Goal: Task Accomplishment & Management: Use online tool/utility

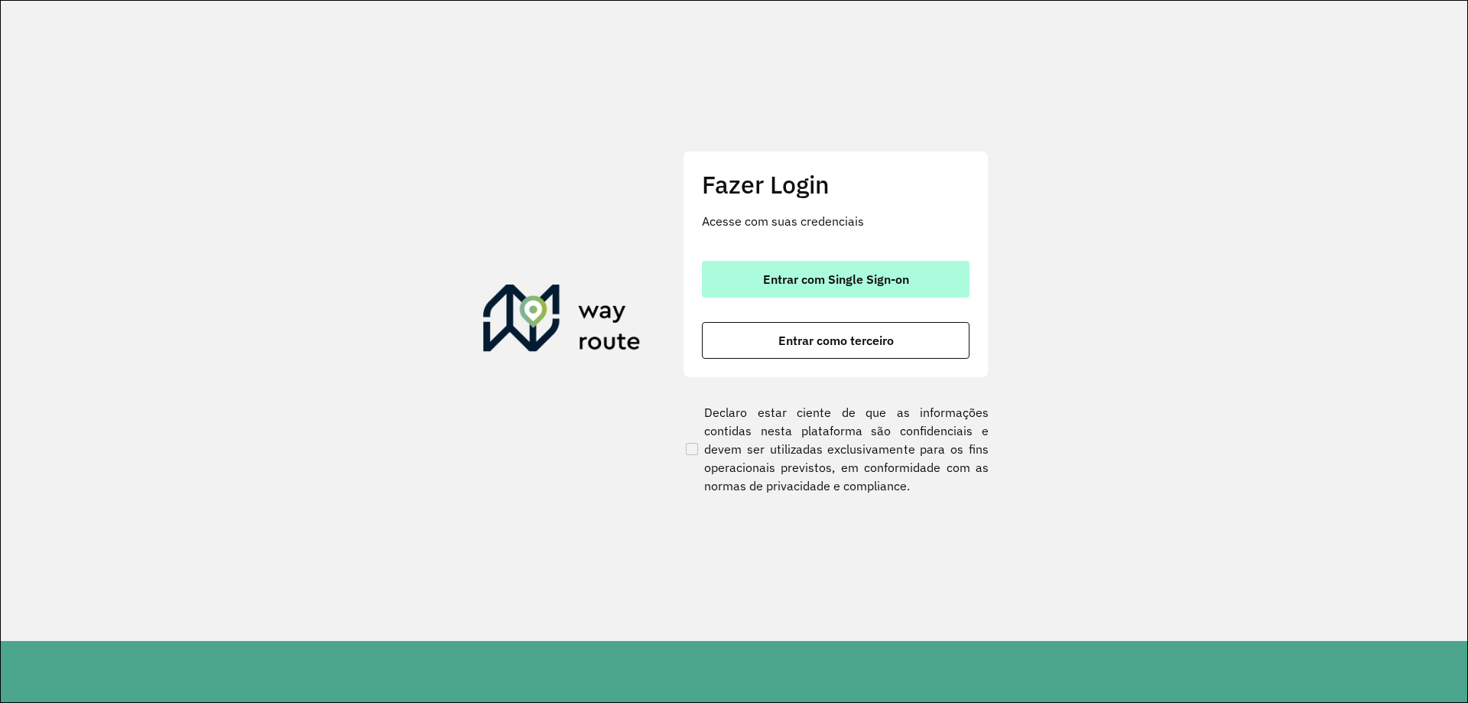
click at [835, 283] on span "Entrar com Single Sign-on" at bounding box center [836, 279] width 146 height 12
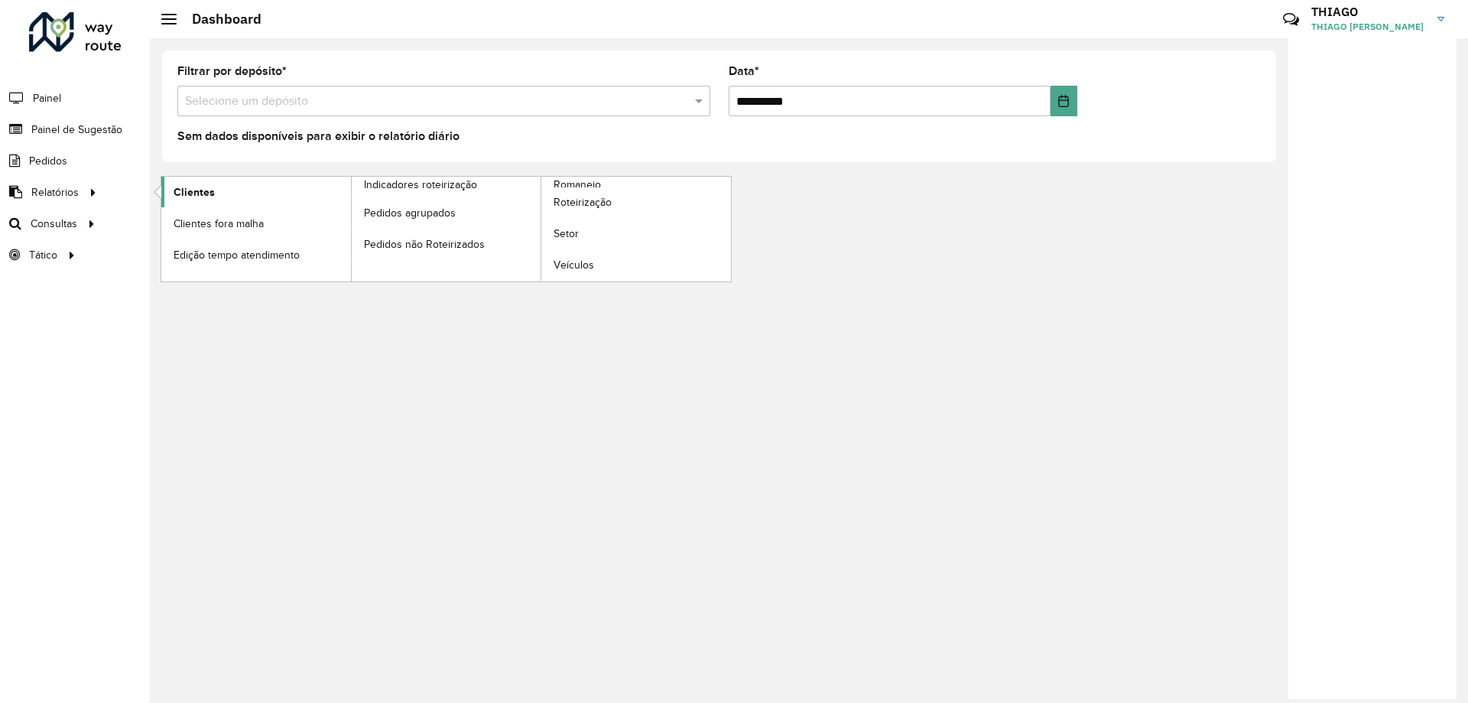
click at [183, 184] on span "Clientes" at bounding box center [194, 192] width 41 height 16
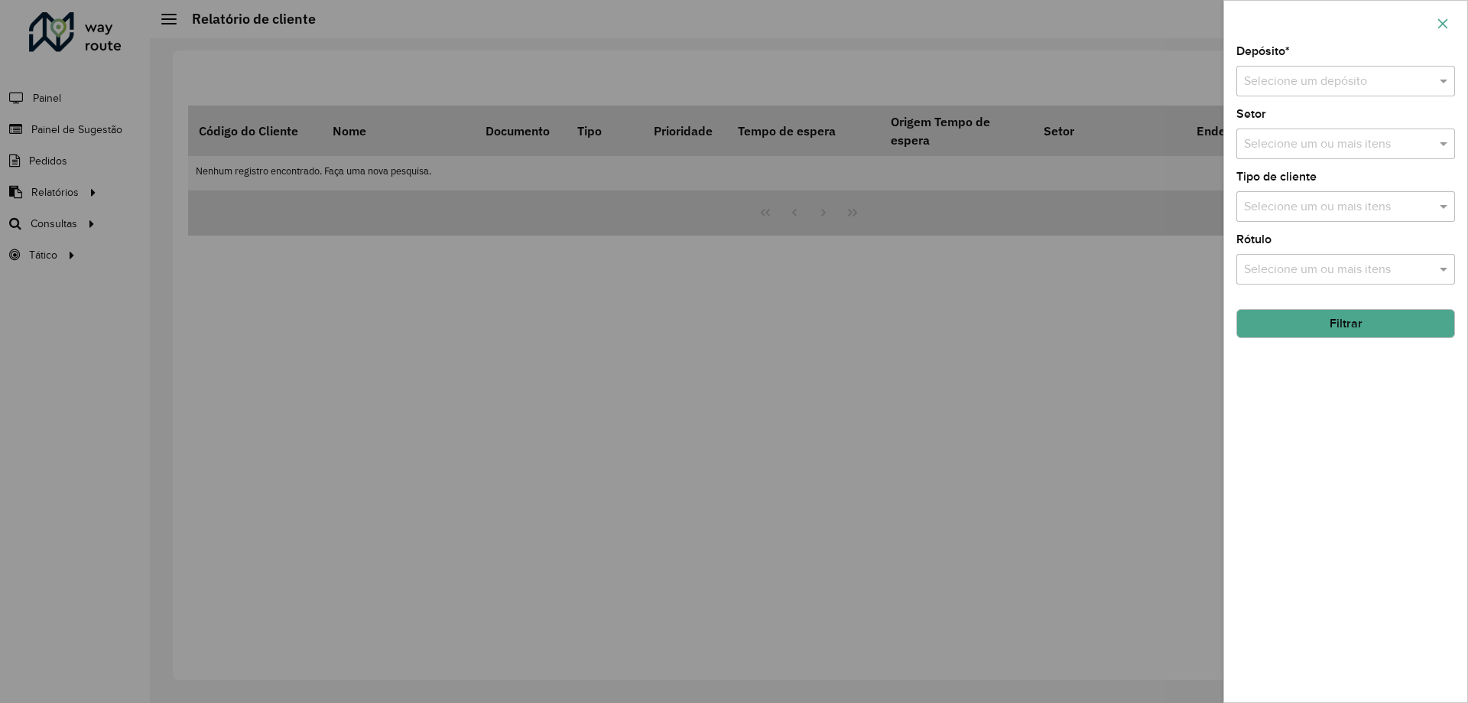
click at [1443, 30] on button "button" at bounding box center [1442, 23] width 24 height 24
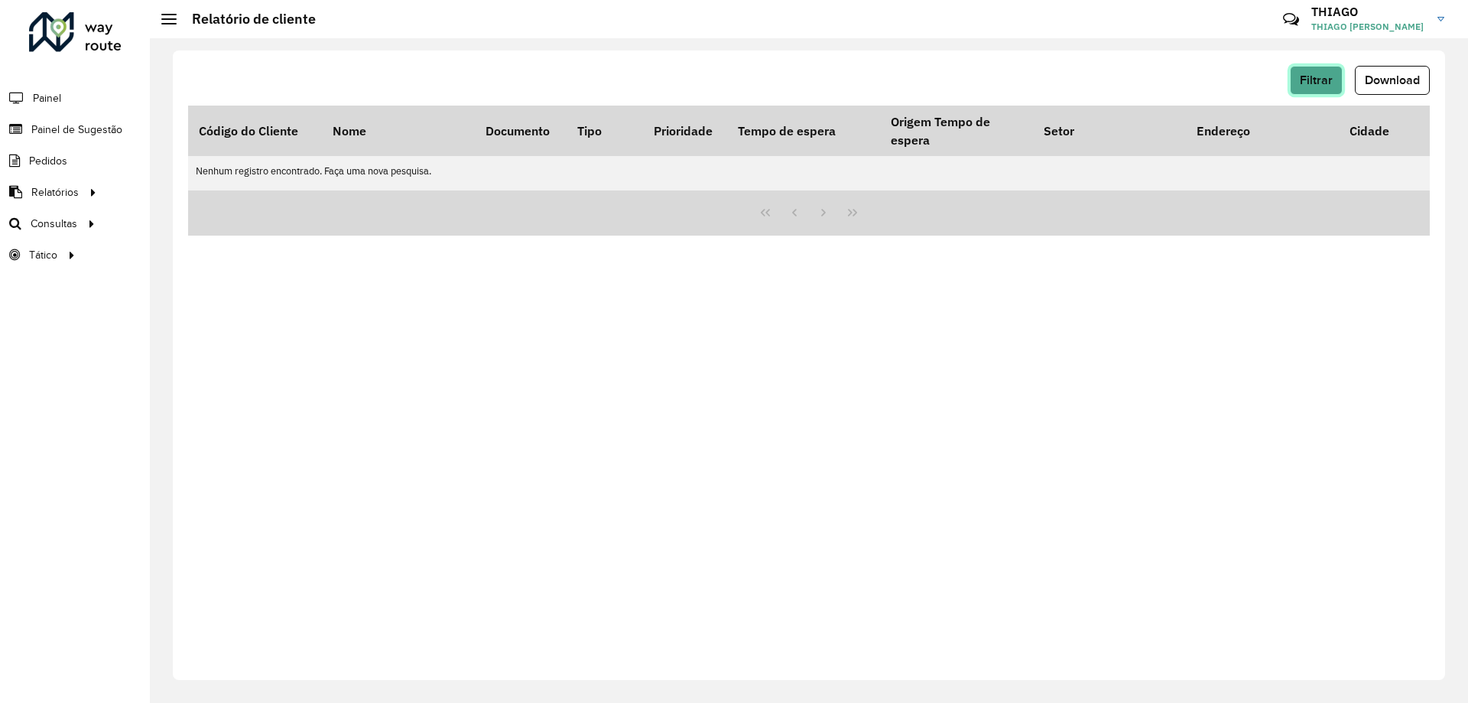
click at [1330, 82] on span "Filtrar" at bounding box center [1316, 79] width 33 height 13
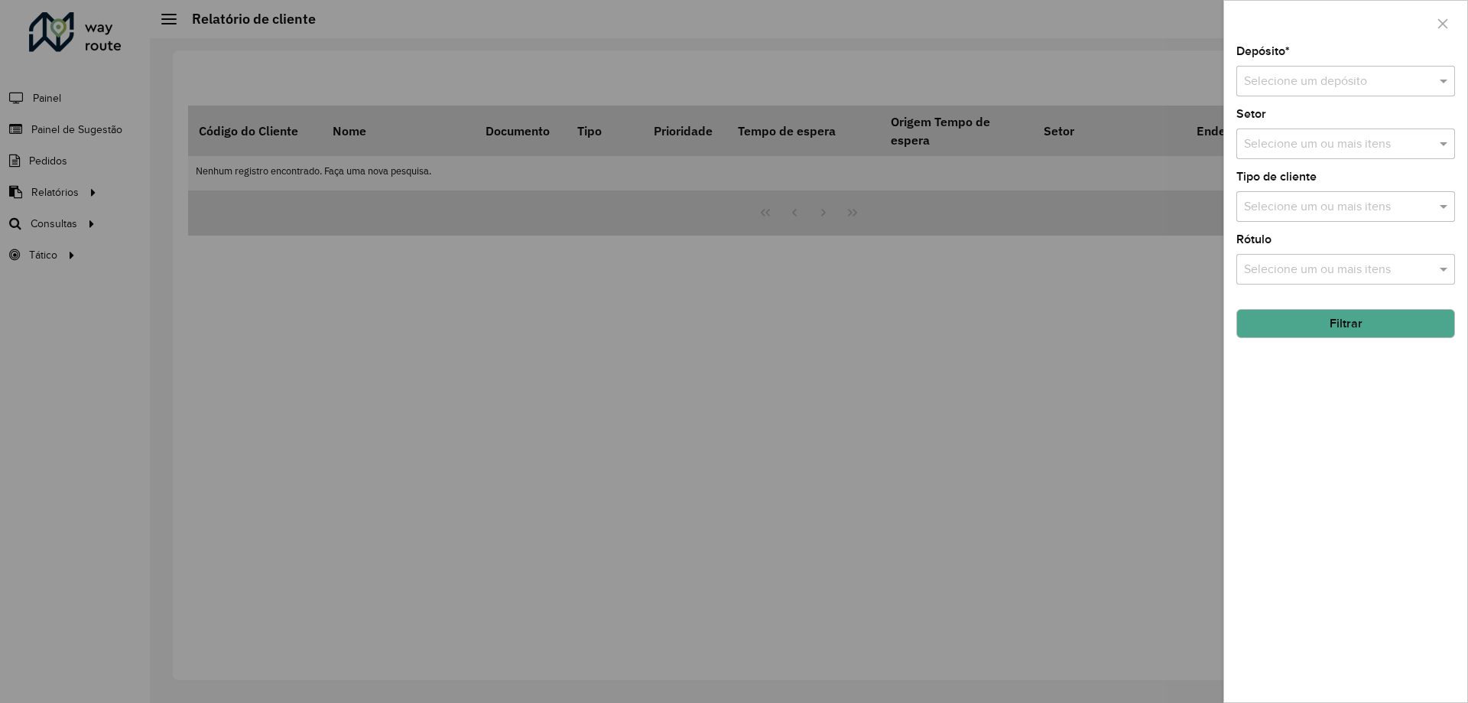
click at [1318, 183] on div "Tipo de cliente Selecione um ou mais itens" at bounding box center [1345, 196] width 219 height 50
click at [1319, 194] on div "Selecione um ou mais itens" at bounding box center [1345, 206] width 219 height 31
click at [1314, 99] on div "Depósito * Selecione um depósito Setor Selecione um ou mais itens Tipo de clien…" at bounding box center [1345, 374] width 243 height 656
click at [1314, 93] on div "Selecione um depósito" at bounding box center [1345, 81] width 219 height 31
click at [1299, 144] on div "CDD Camboriú" at bounding box center [1345, 151] width 217 height 26
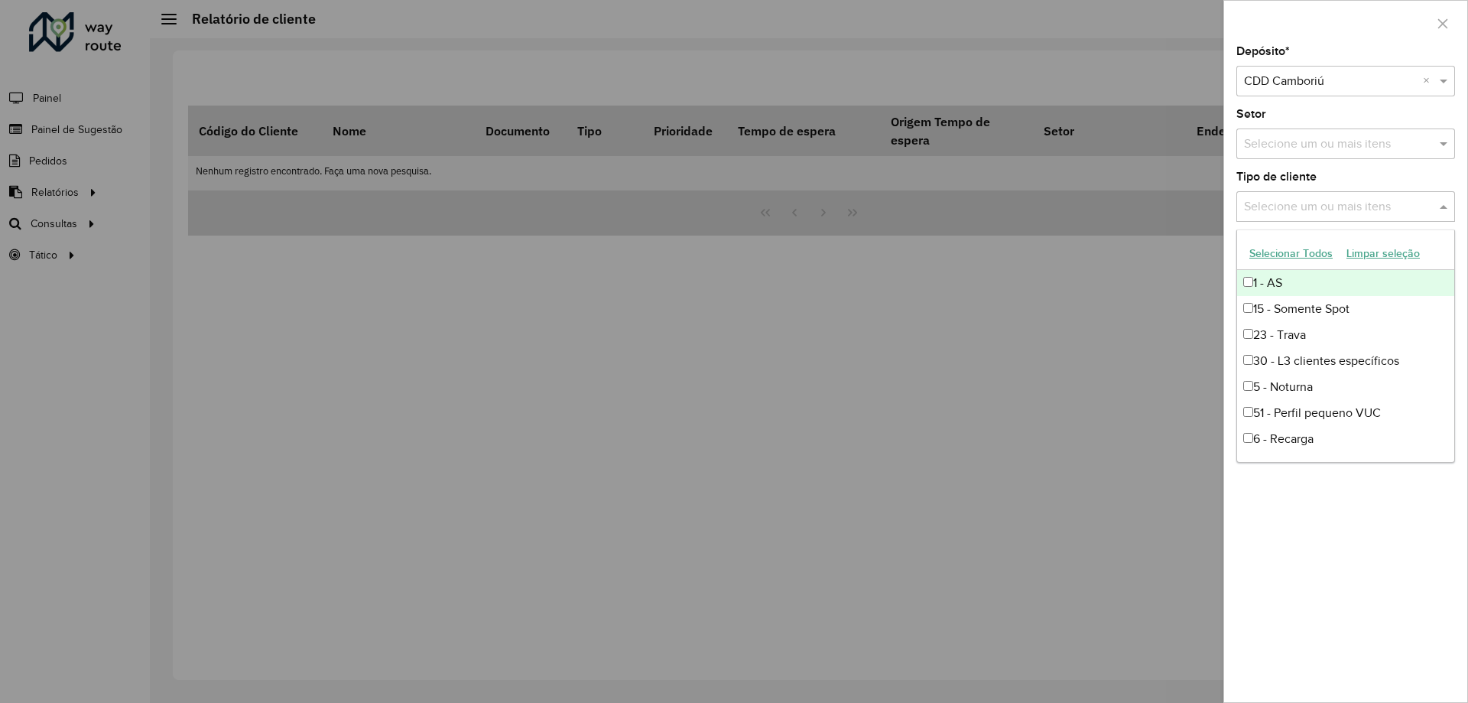
click at [1297, 208] on input "text" at bounding box center [1338, 207] width 196 height 18
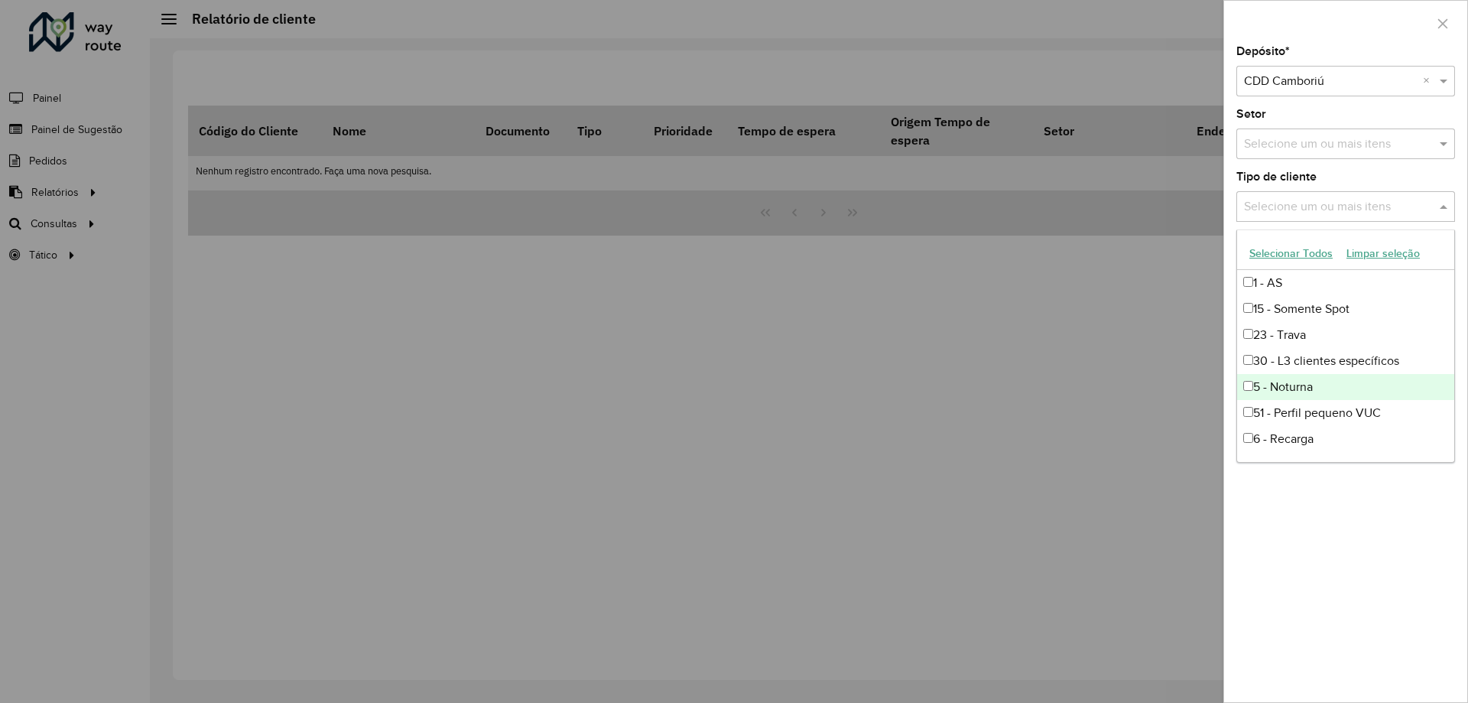
click at [1271, 394] on div "5 - Noturna" at bounding box center [1345, 387] width 217 height 26
click at [1015, 385] on div at bounding box center [734, 351] width 1468 height 703
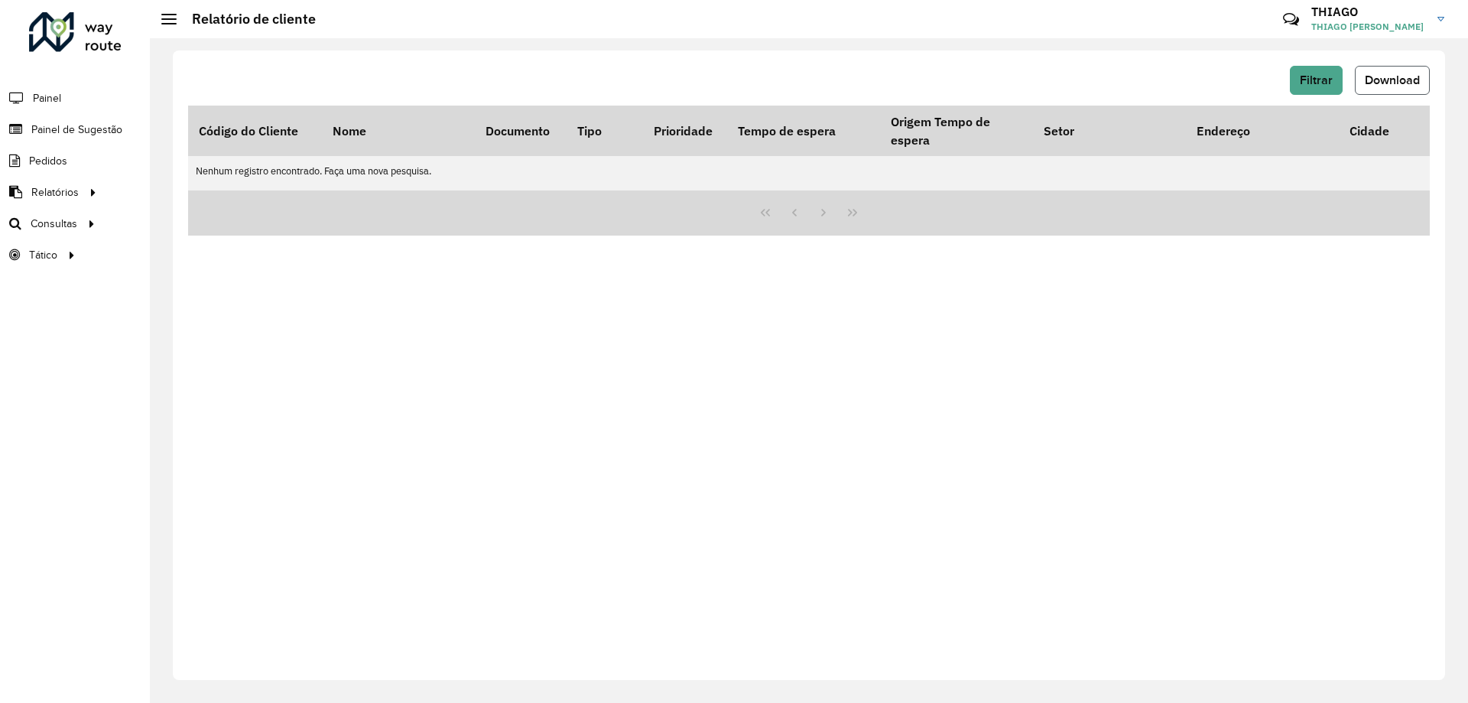
click at [1392, 89] on button "Download" at bounding box center [1392, 80] width 75 height 29
click at [1304, 74] on span "Filtrar" at bounding box center [1316, 79] width 33 height 13
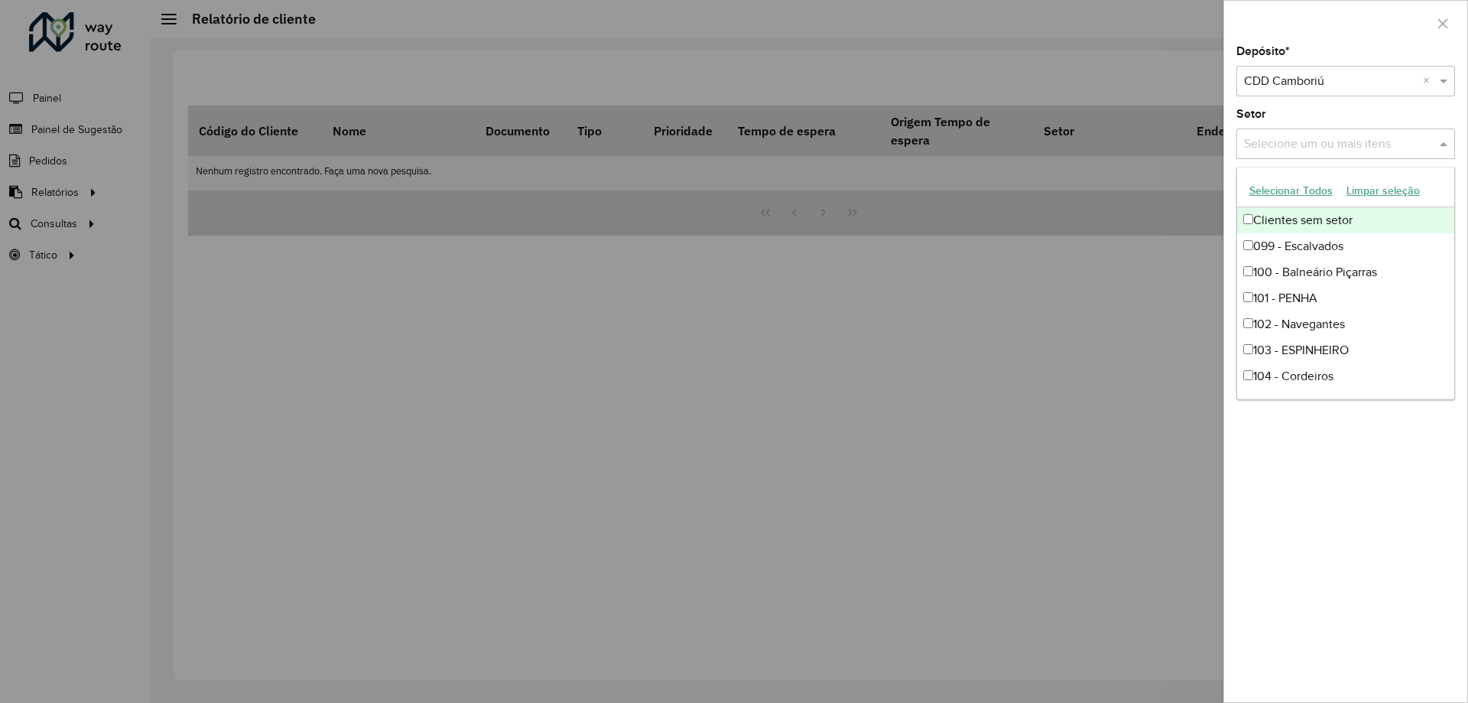
click at [1307, 154] on div "Selecione um ou mais itens" at bounding box center [1345, 143] width 219 height 31
click at [1177, 106] on div at bounding box center [734, 351] width 1468 height 703
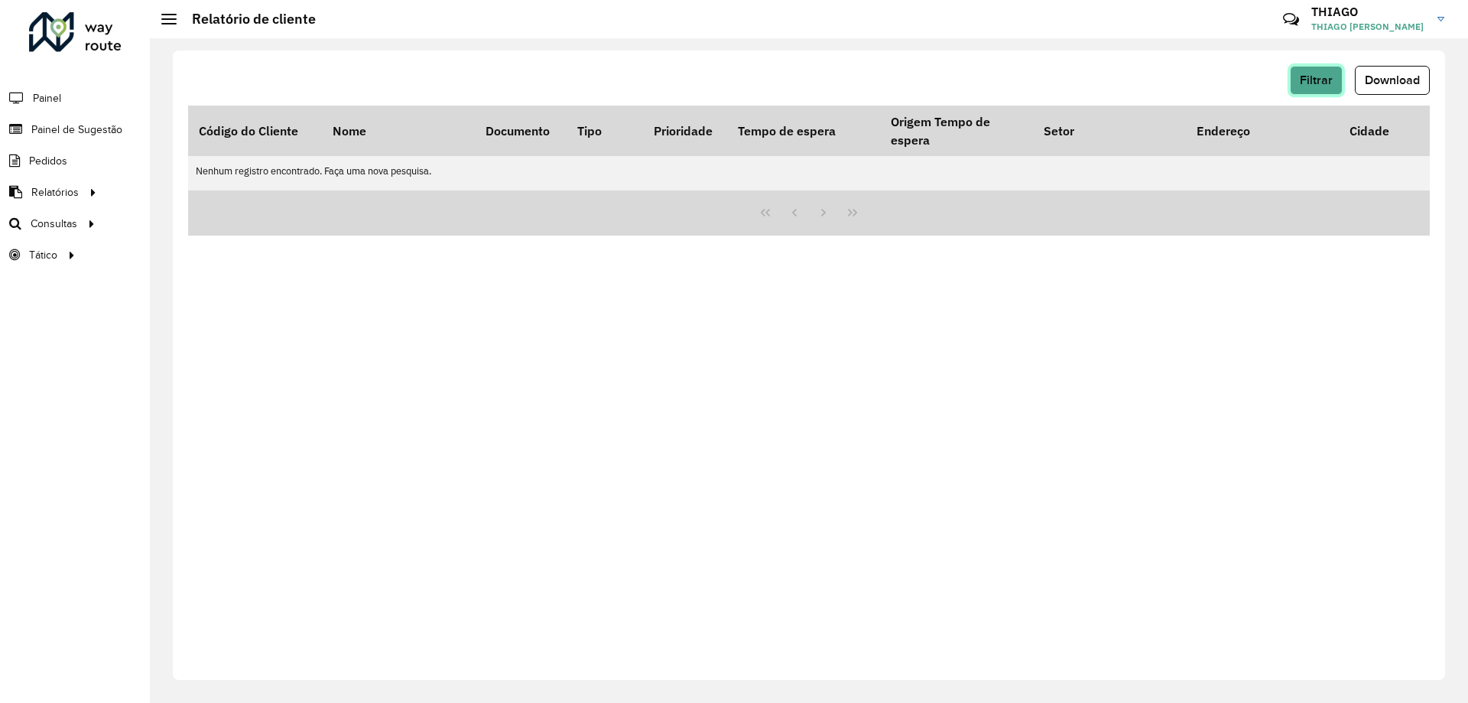
click at [1324, 83] on span "Filtrar" at bounding box center [1316, 79] width 33 height 13
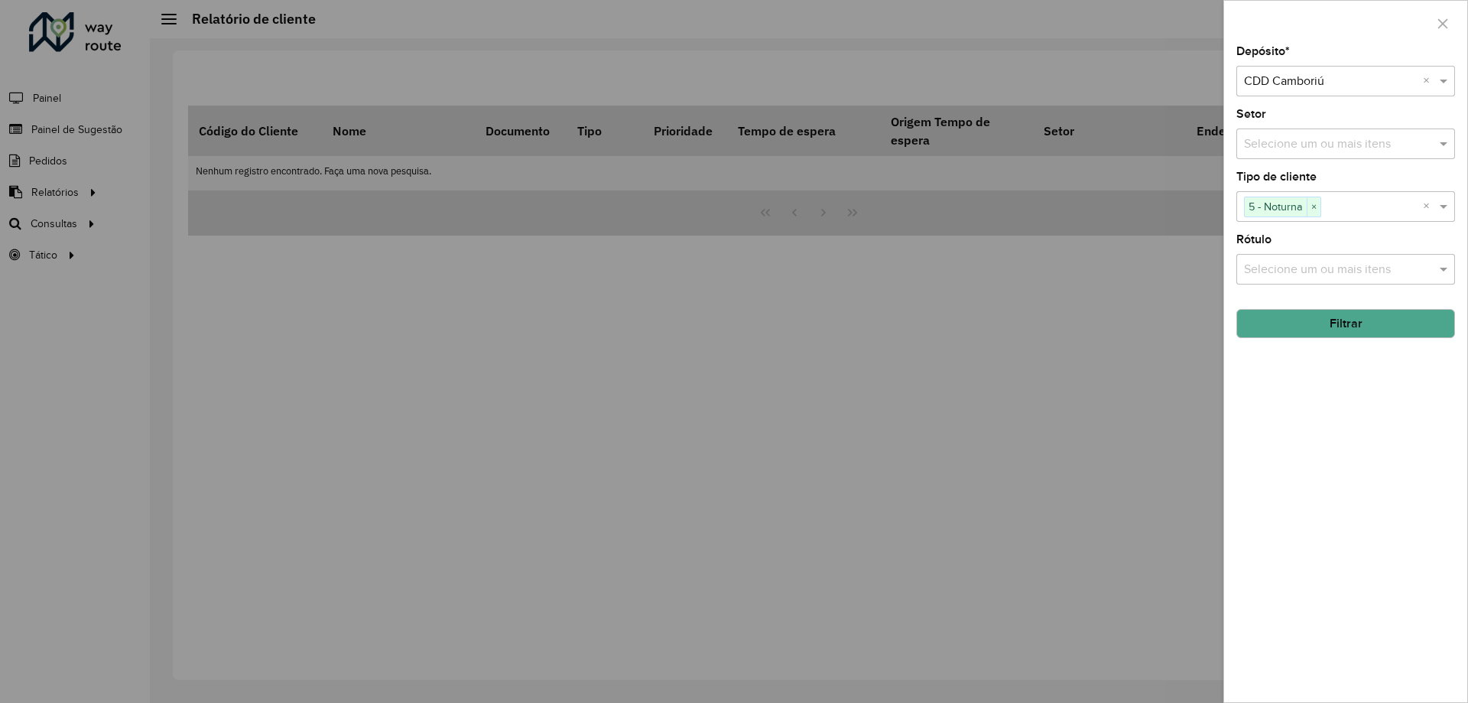
drag, startPoint x: 1316, startPoint y: 324, endPoint x: 1297, endPoint y: 336, distance: 22.3
click at [1299, 390] on div "Depósito * Selecione um depósito × CDD Camboriú × Setor Selecione um ou mais it…" at bounding box center [1345, 374] width 243 height 656
click at [1297, 333] on button "Filtrar" at bounding box center [1345, 323] width 219 height 29
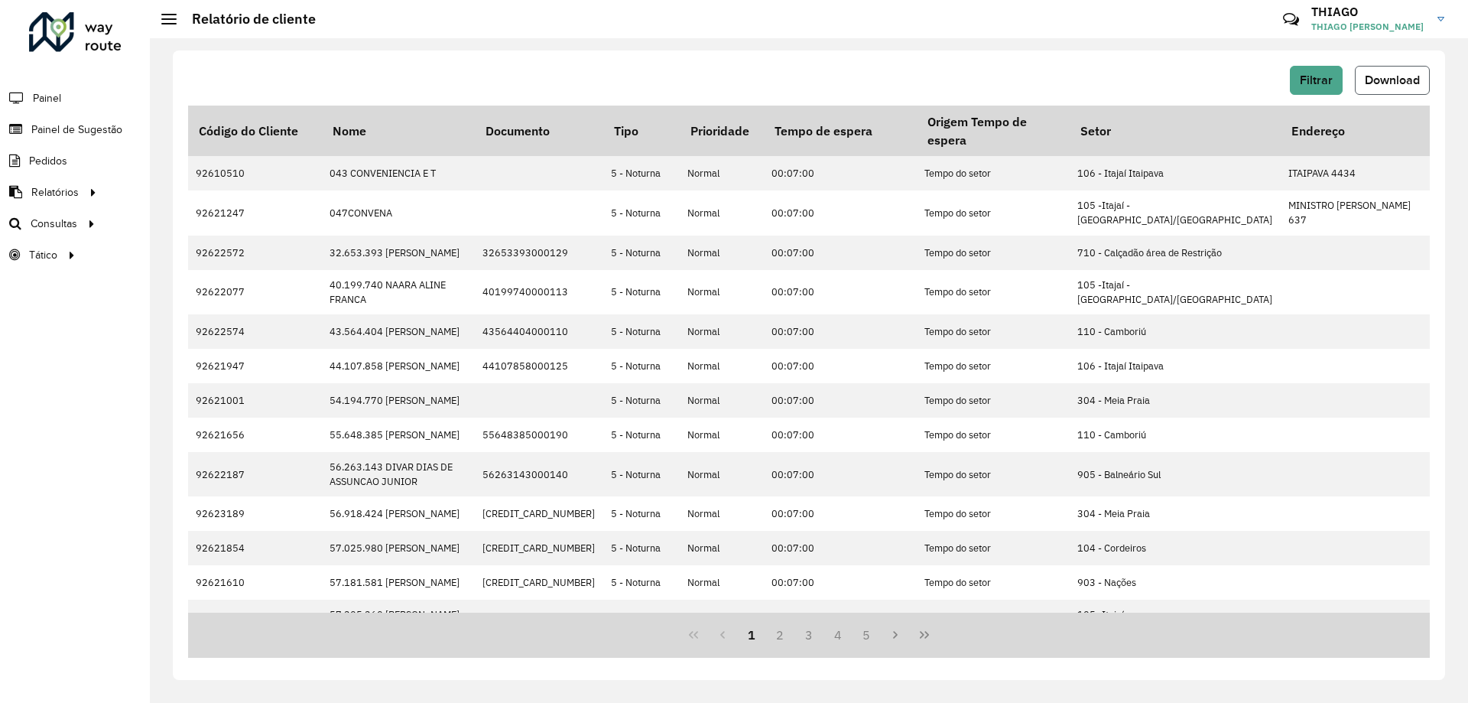
click at [1385, 84] on span "Download" at bounding box center [1392, 79] width 55 height 13
